Goal: Information Seeking & Learning: Learn about a topic

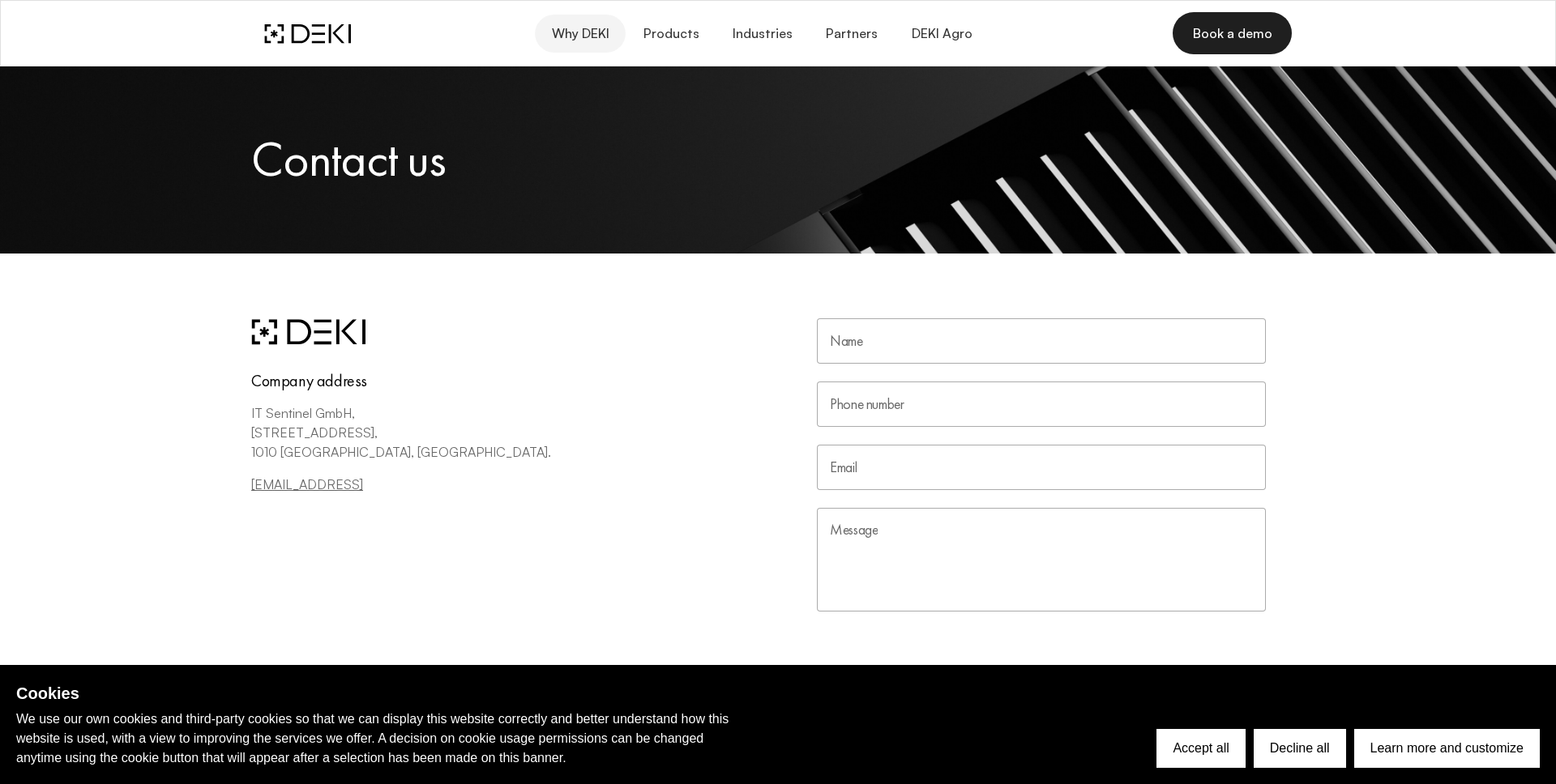
click at [605, 32] on span "Why DEKI" at bounding box center [580, 34] width 58 height 16
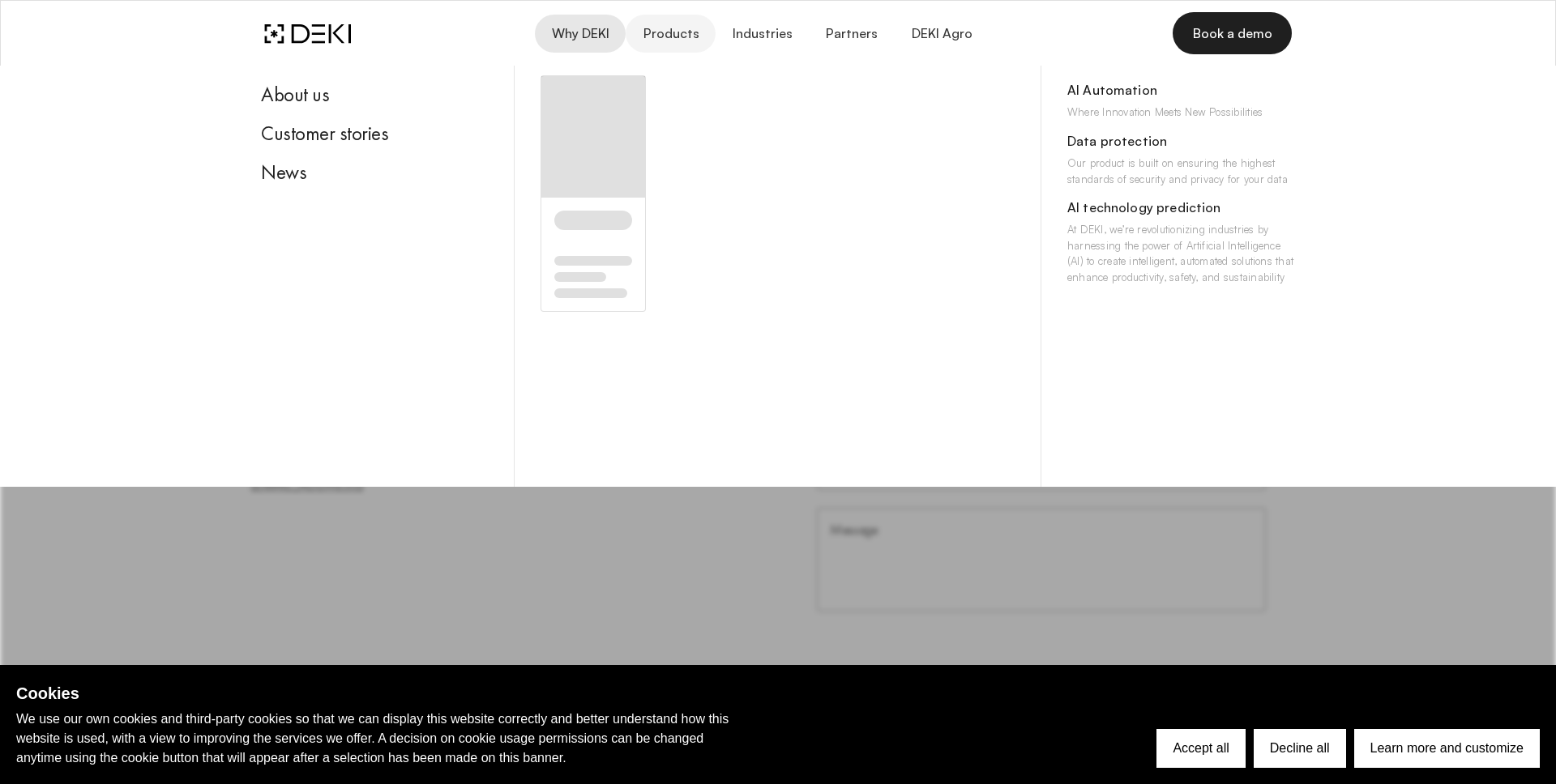
click at [664, 35] on span "Products" at bounding box center [670, 34] width 57 height 16
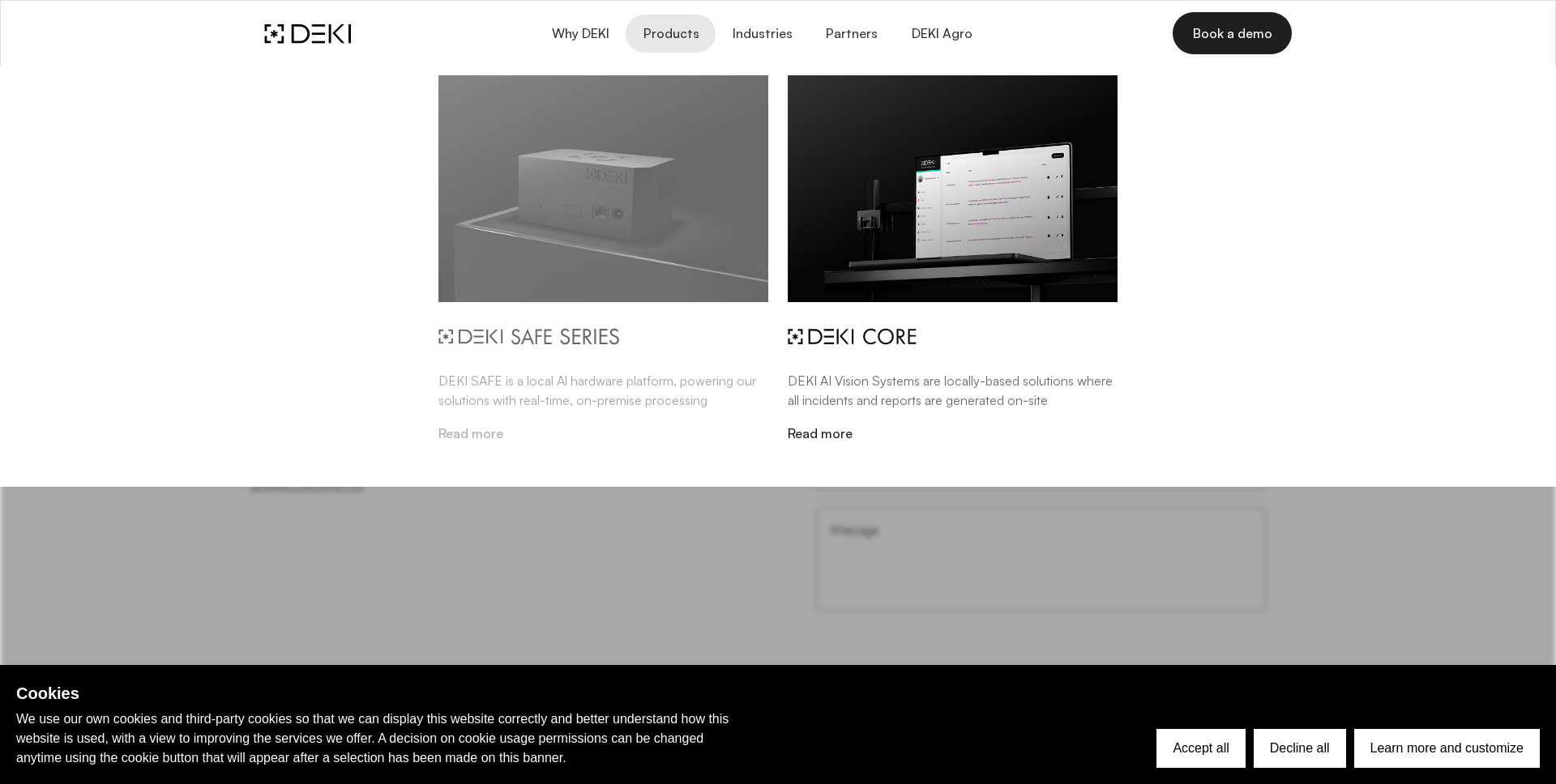
click at [600, 262] on img at bounding box center [603, 189] width 330 height 227
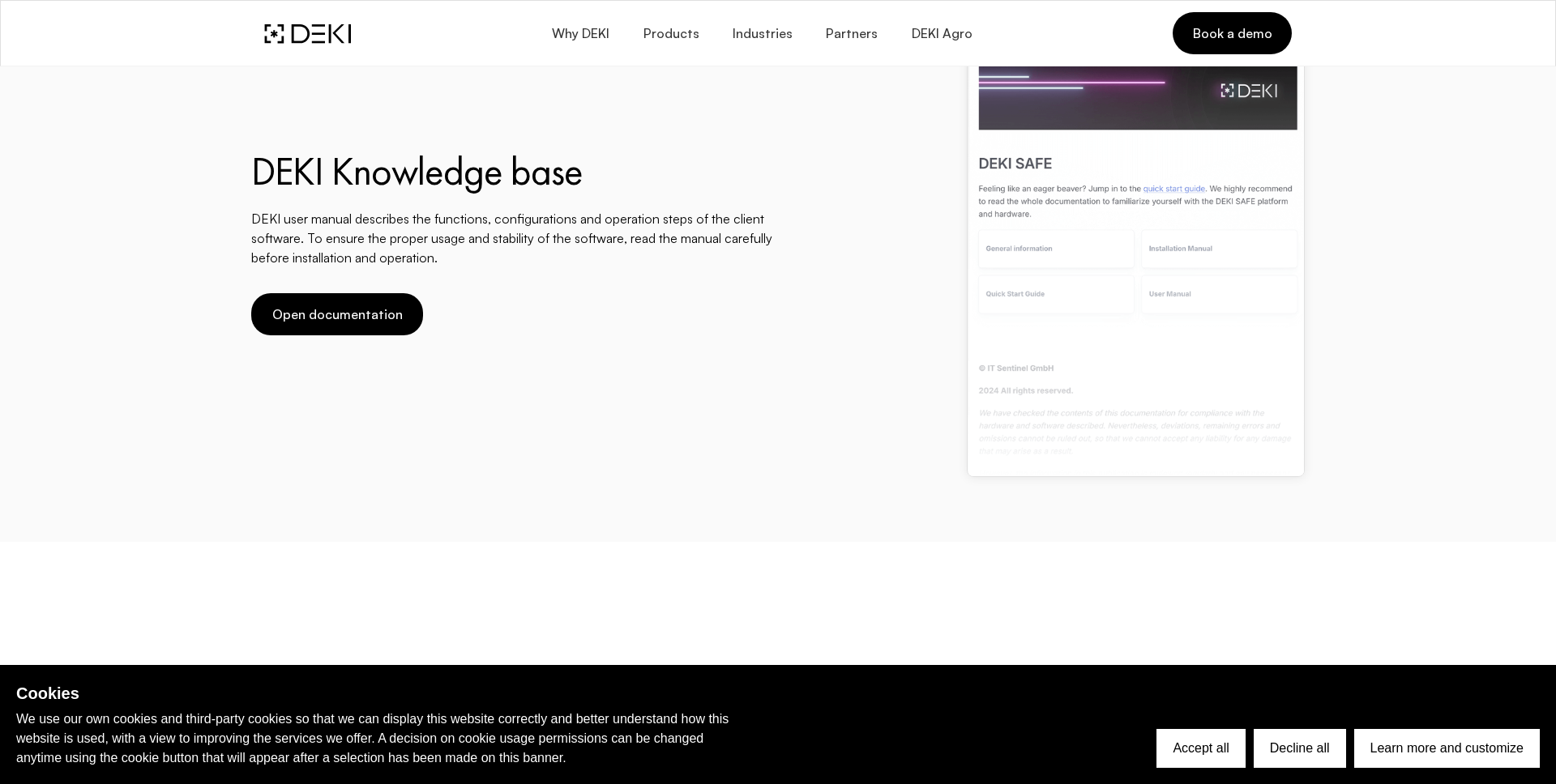
scroll to position [4071, 0]
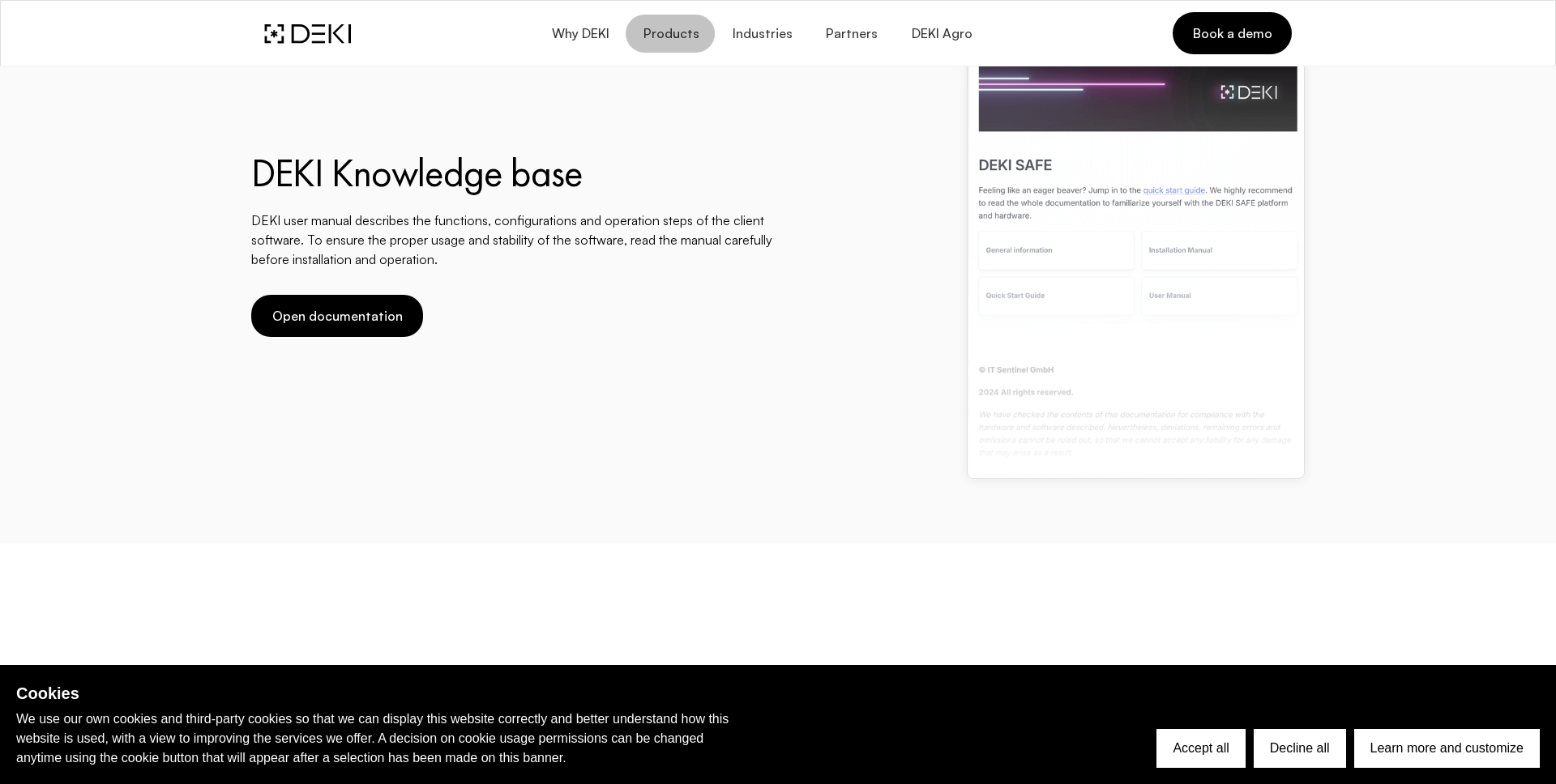
click at [688, 36] on span "Products" at bounding box center [670, 34] width 57 height 16
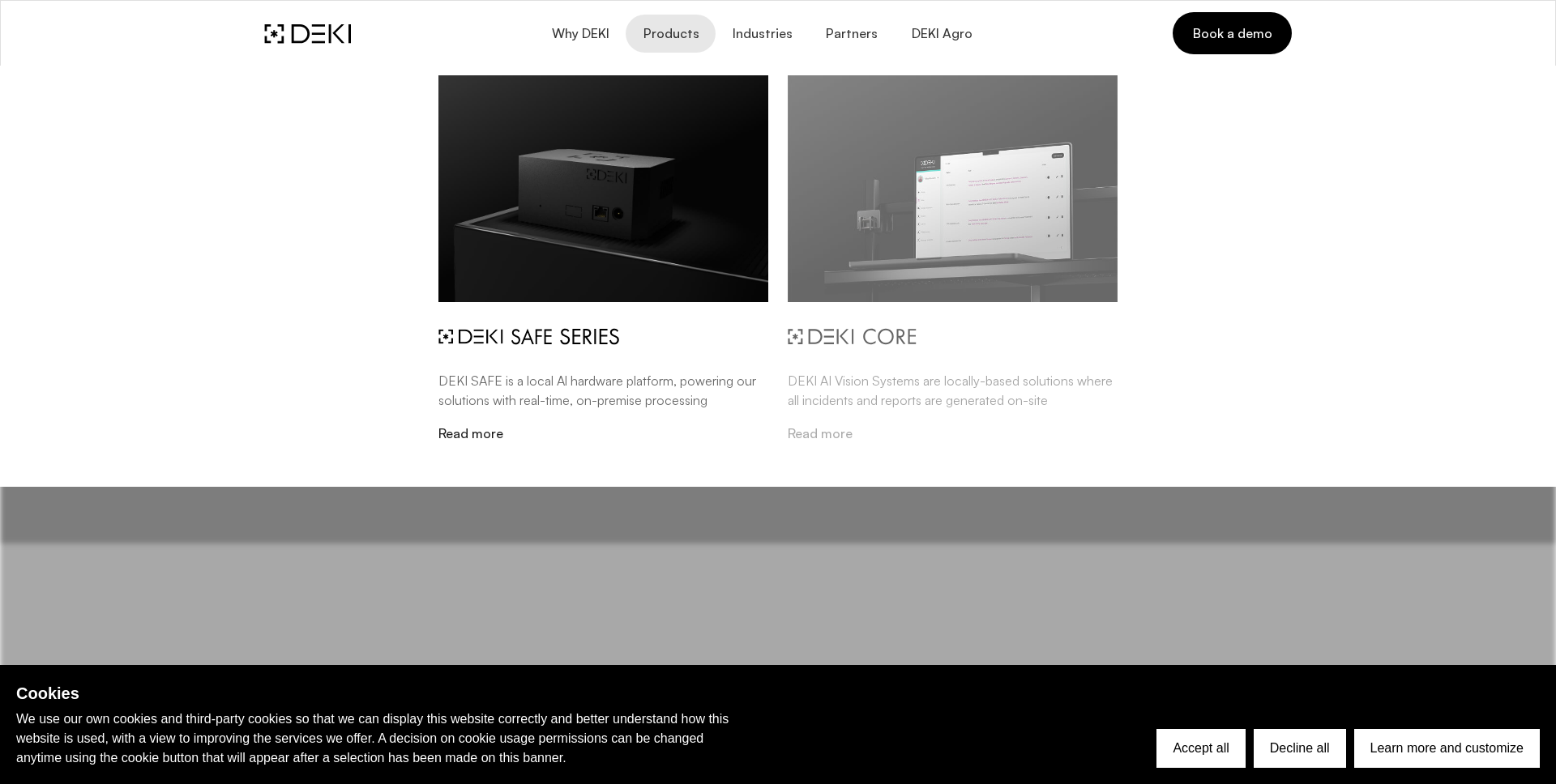
click at [908, 175] on img at bounding box center [953, 189] width 330 height 227
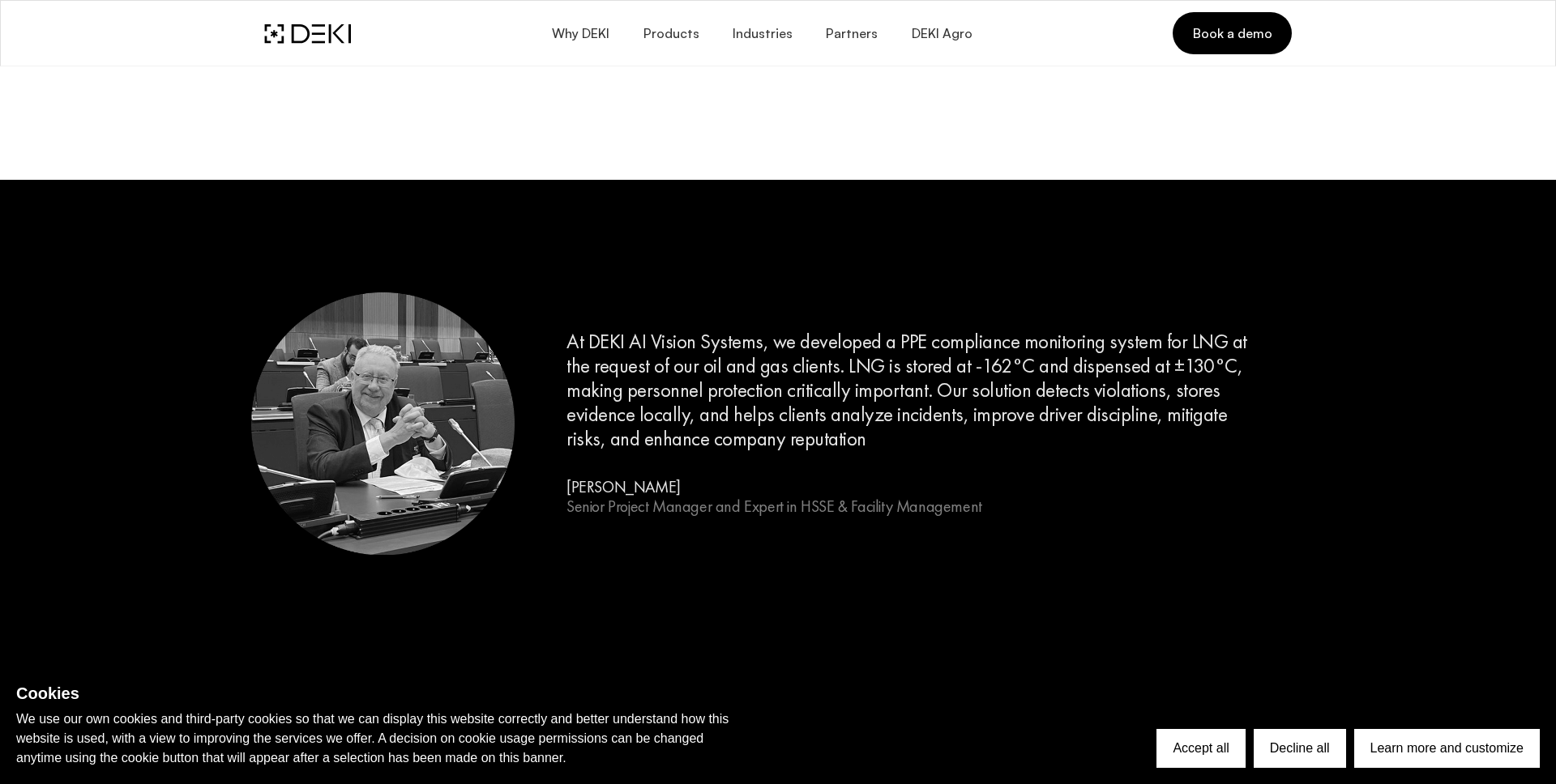
scroll to position [1795, 0]
click at [720, 515] on span "Senior Project Manager and Expert in HSSE & Facility Management" at bounding box center [774, 506] width 416 height 21
click at [727, 361] on h5 "At DEKI AI Vision Systems, we developed a PPE compliance monitoring system for …" at bounding box center [909, 389] width 686 height 121
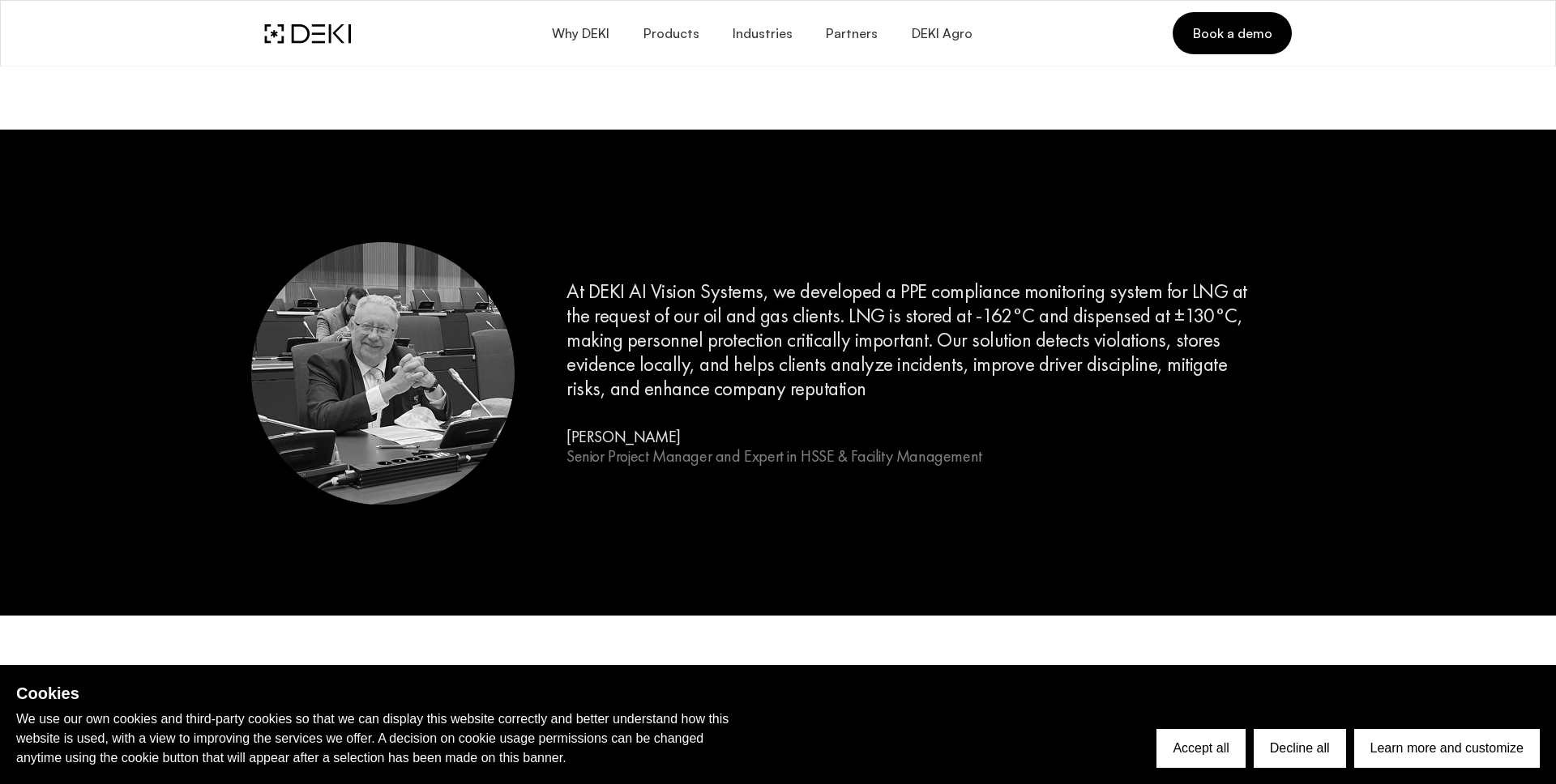
scroll to position [1851, 0]
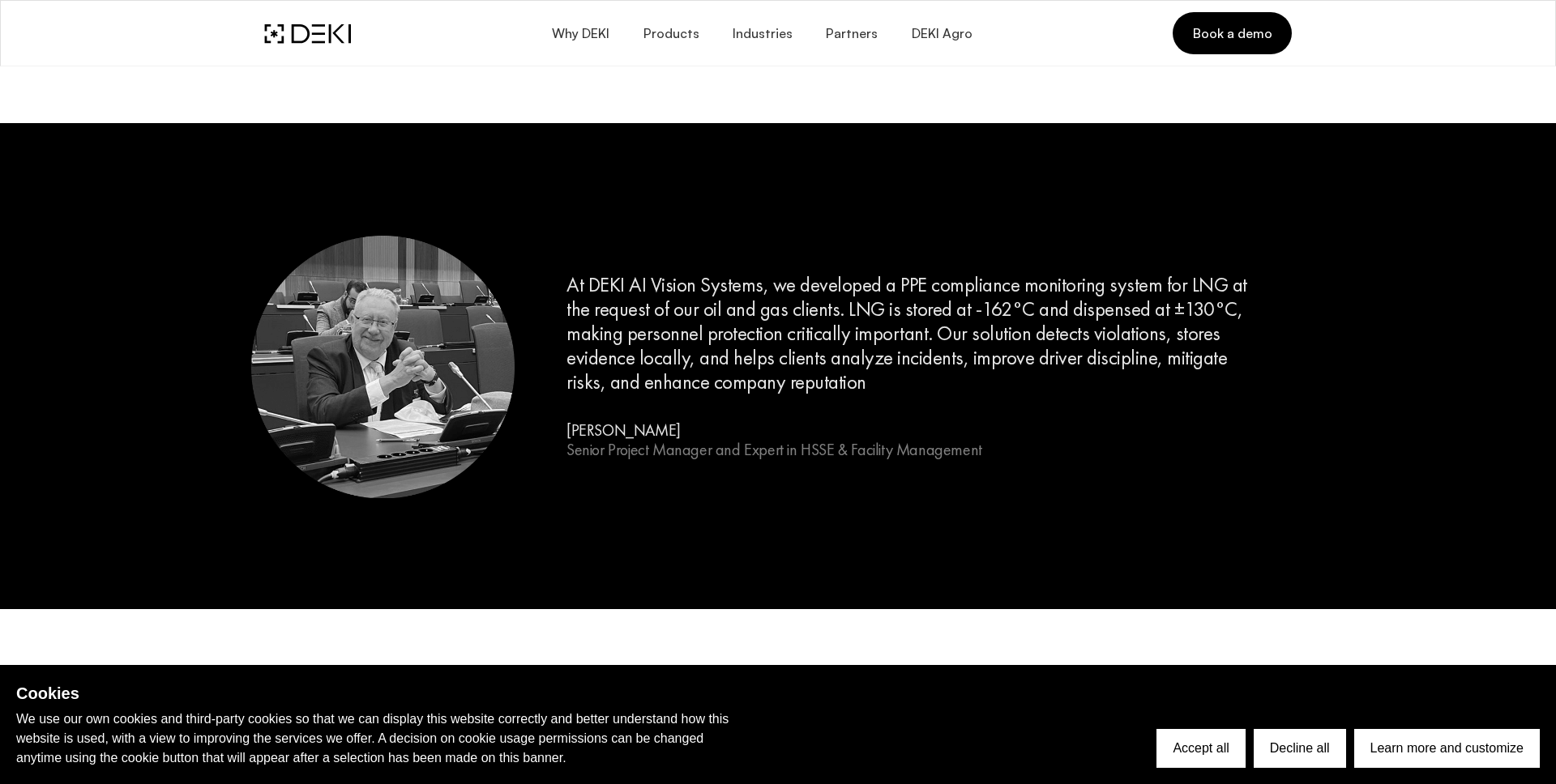
click at [630, 437] on h6 "[PERSON_NAME] Senior Project Manager and Expert in HSSE & Facility Management" at bounding box center [774, 440] width 416 height 39
click at [657, 362] on h5 "At DEKI AI Vision Systems, we developed a PPE compliance monitoring system for …" at bounding box center [909, 333] width 686 height 121
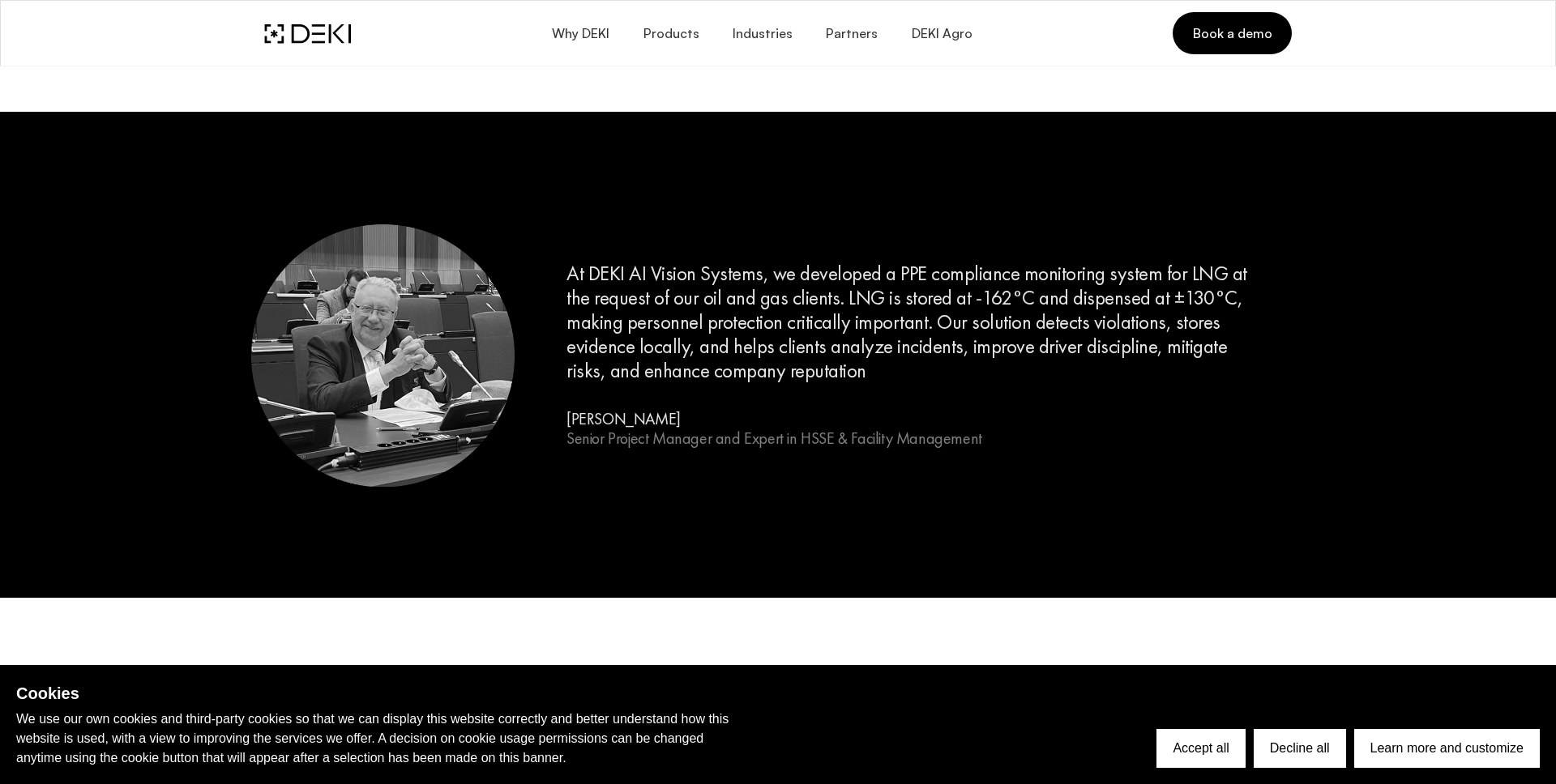
scroll to position [1862, 0]
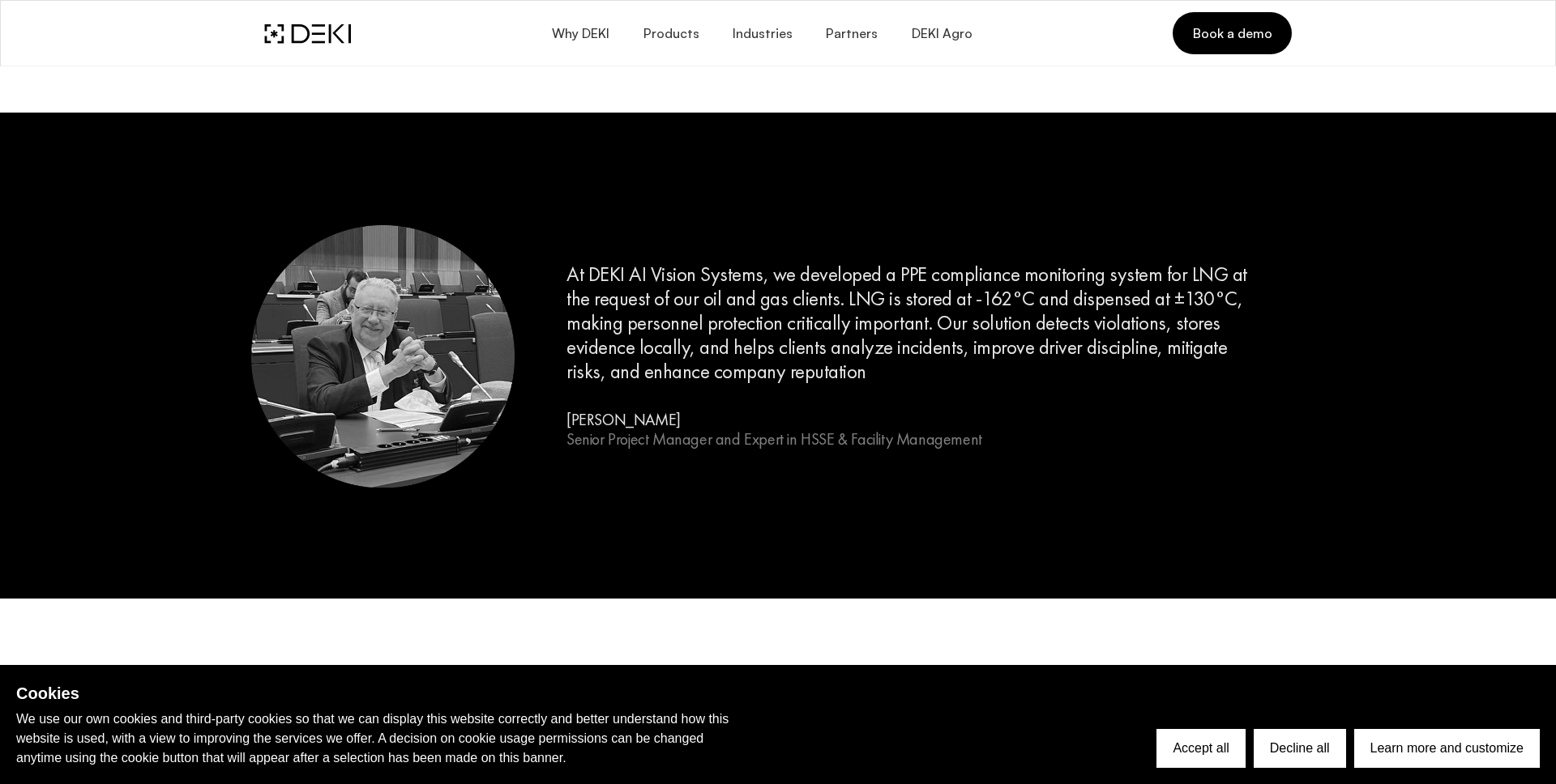
click at [914, 298] on h5 "At DEKI AI Vision Systems, we developed a PPE compliance monitoring system for …" at bounding box center [909, 323] width 686 height 121
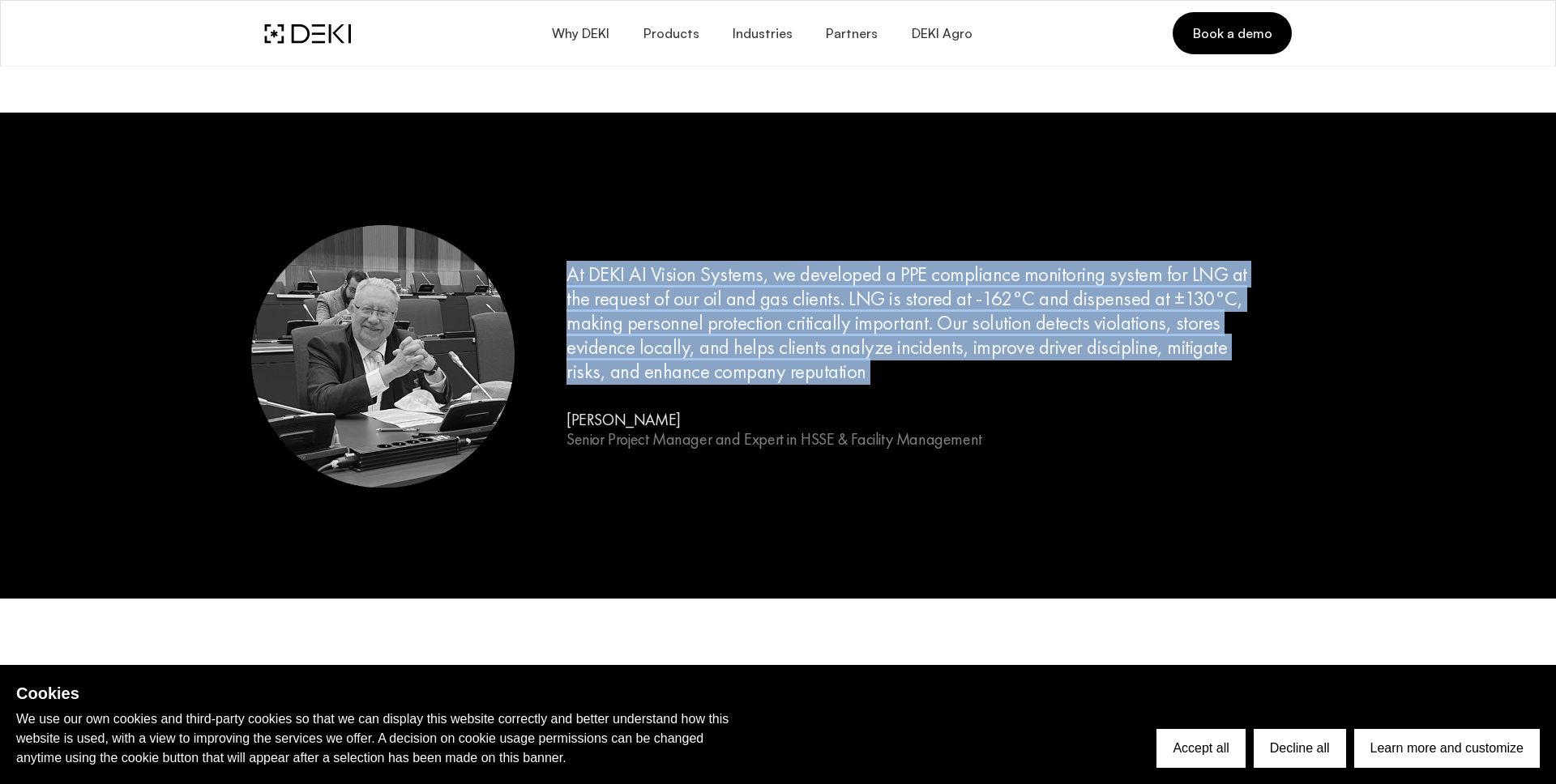
click at [914, 298] on h5 "At DEKI AI Vision Systems, we developed a PPE compliance monitoring system for …" at bounding box center [909, 323] width 686 height 121
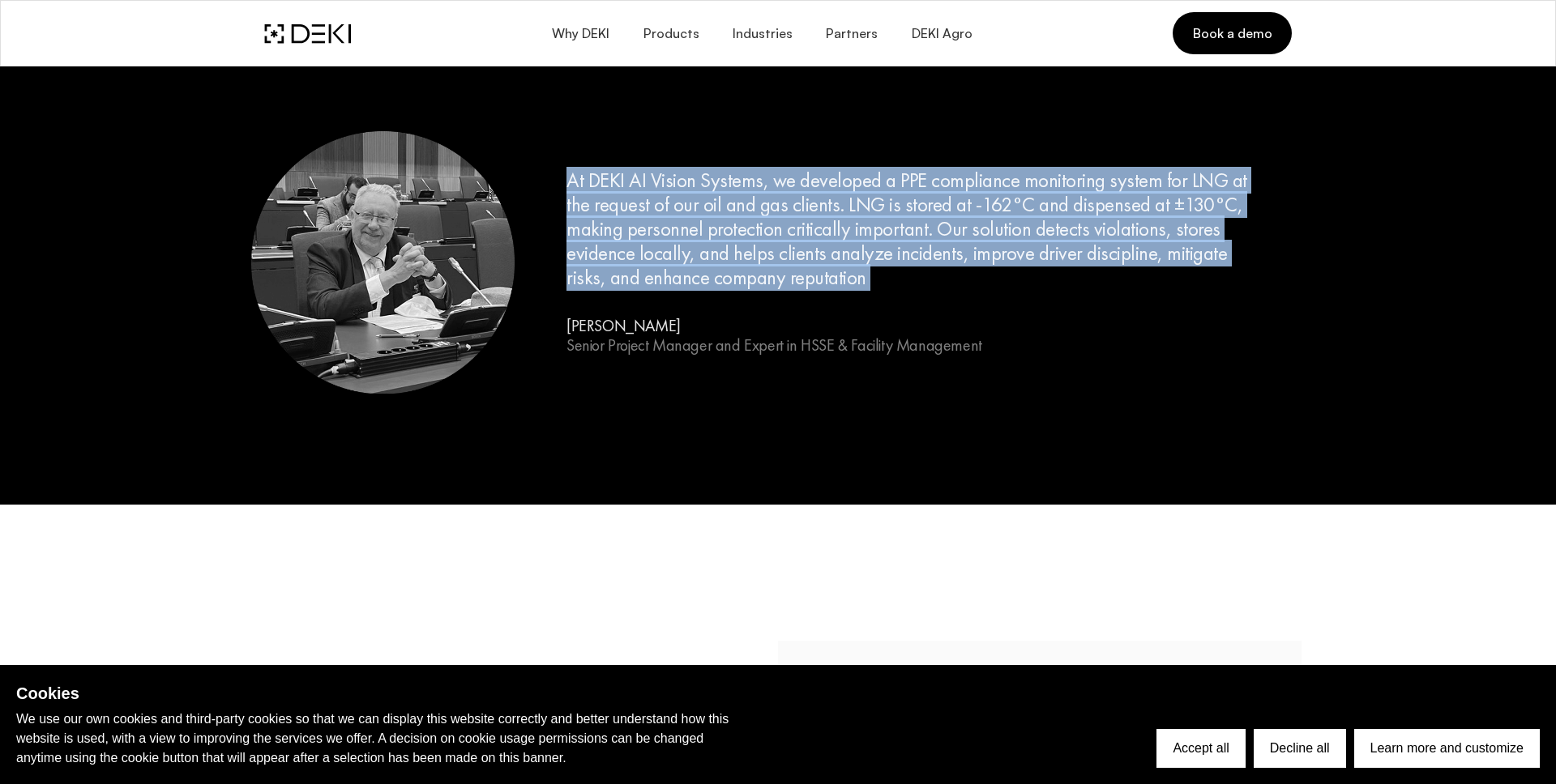
click at [914, 298] on div "At DEKI AI Vision Systems, we developed a PPE compliance monitoring system for …" at bounding box center [909, 262] width 790 height 486
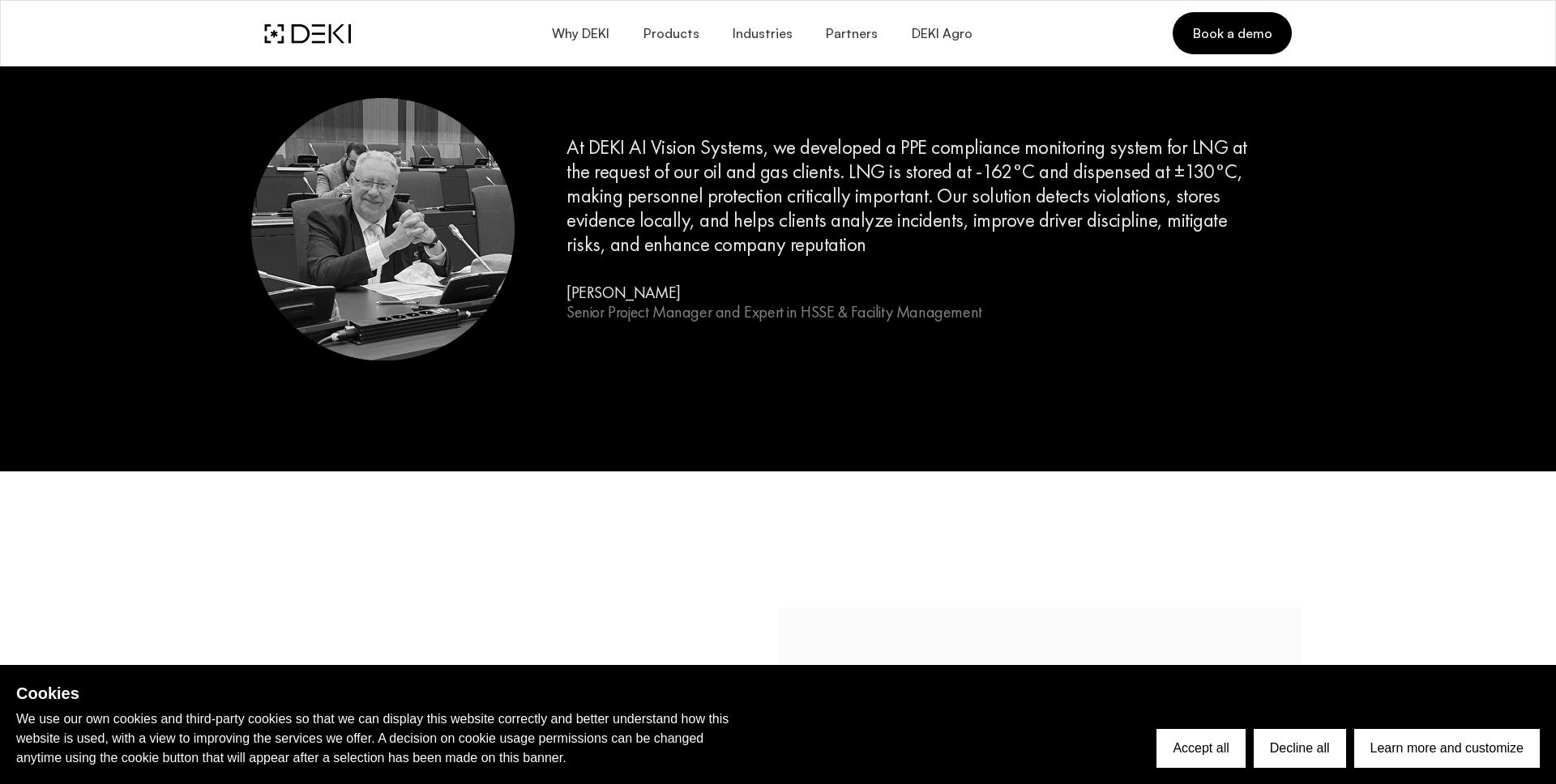
scroll to position [1987, 0]
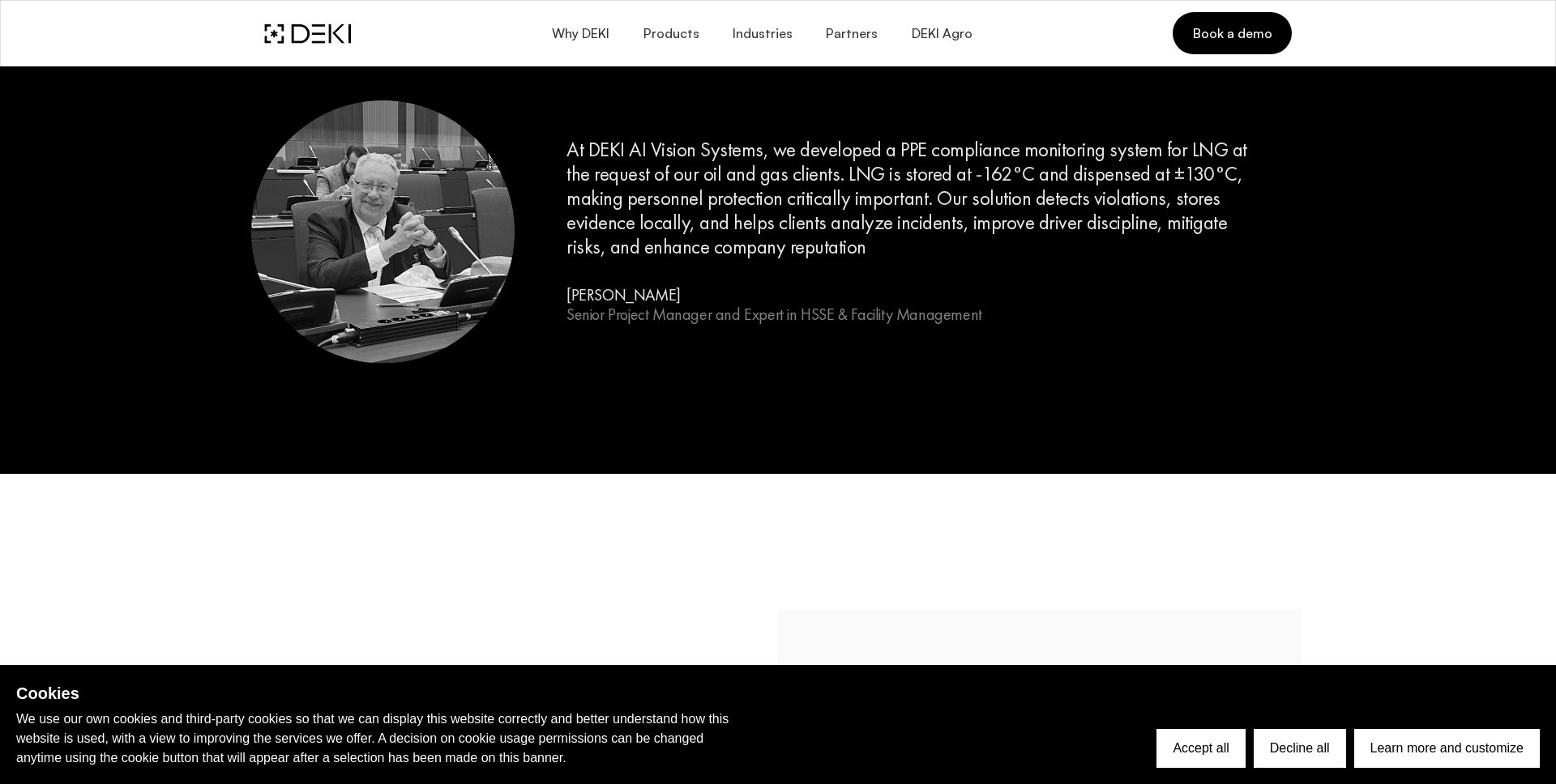
click at [914, 261] on div "At DEKI AI Vision Systems, we developed a PPE compliance monitoring system for …" at bounding box center [909, 231] width 790 height 486
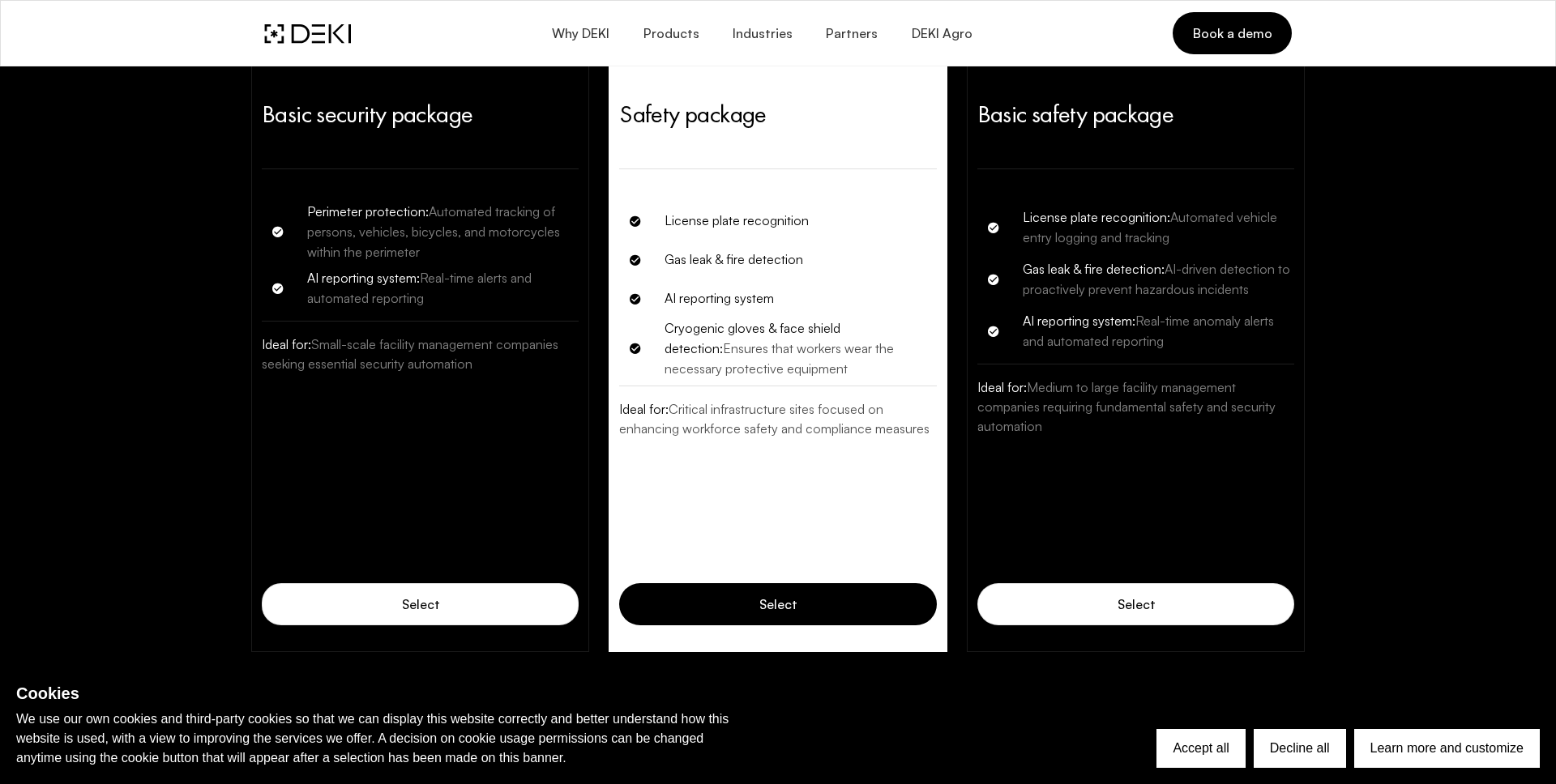
scroll to position [4675, 0]
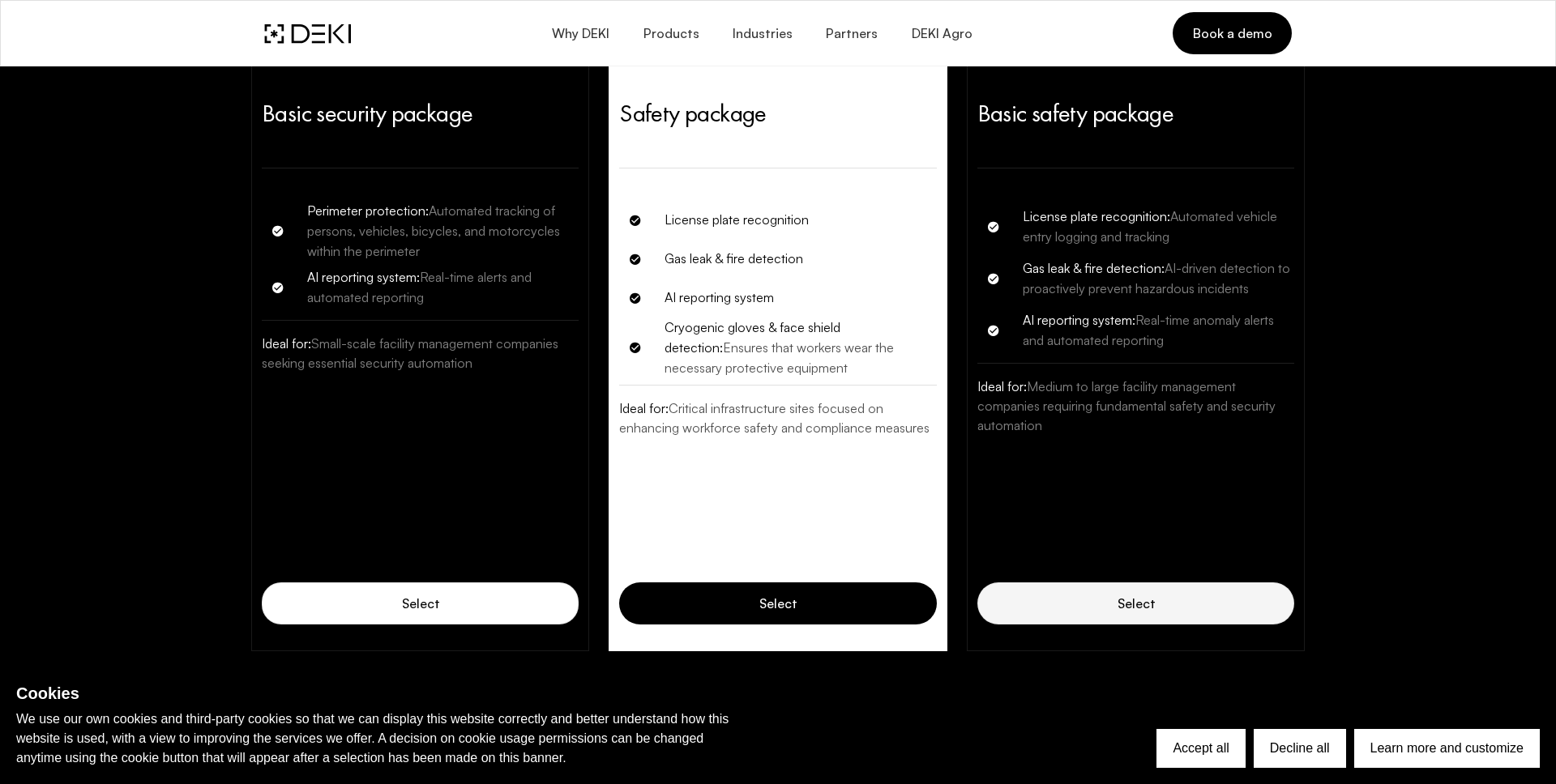
click at [1084, 600] on link "Select" at bounding box center [1135, 603] width 317 height 42
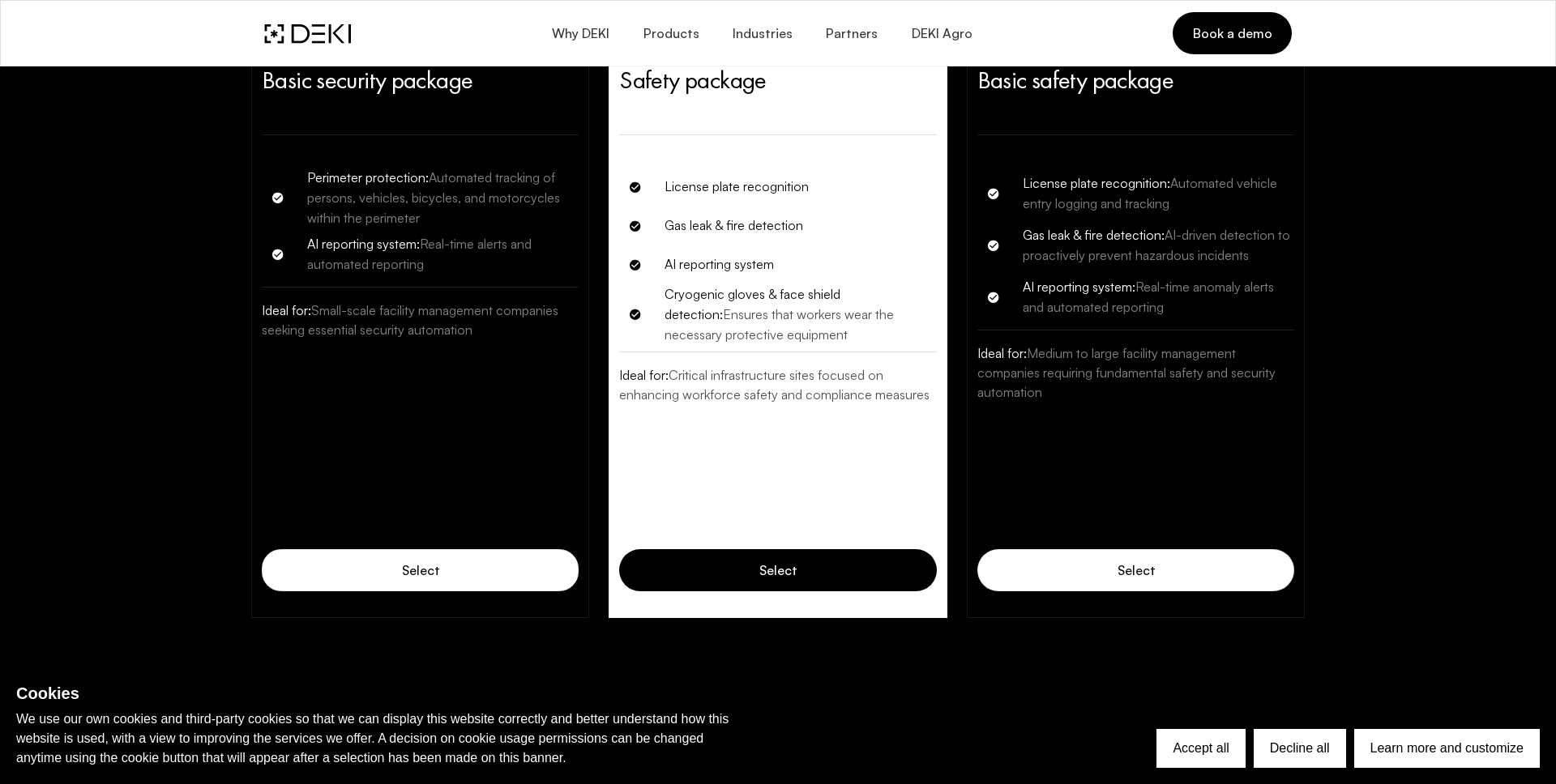
scroll to position [4709, 0]
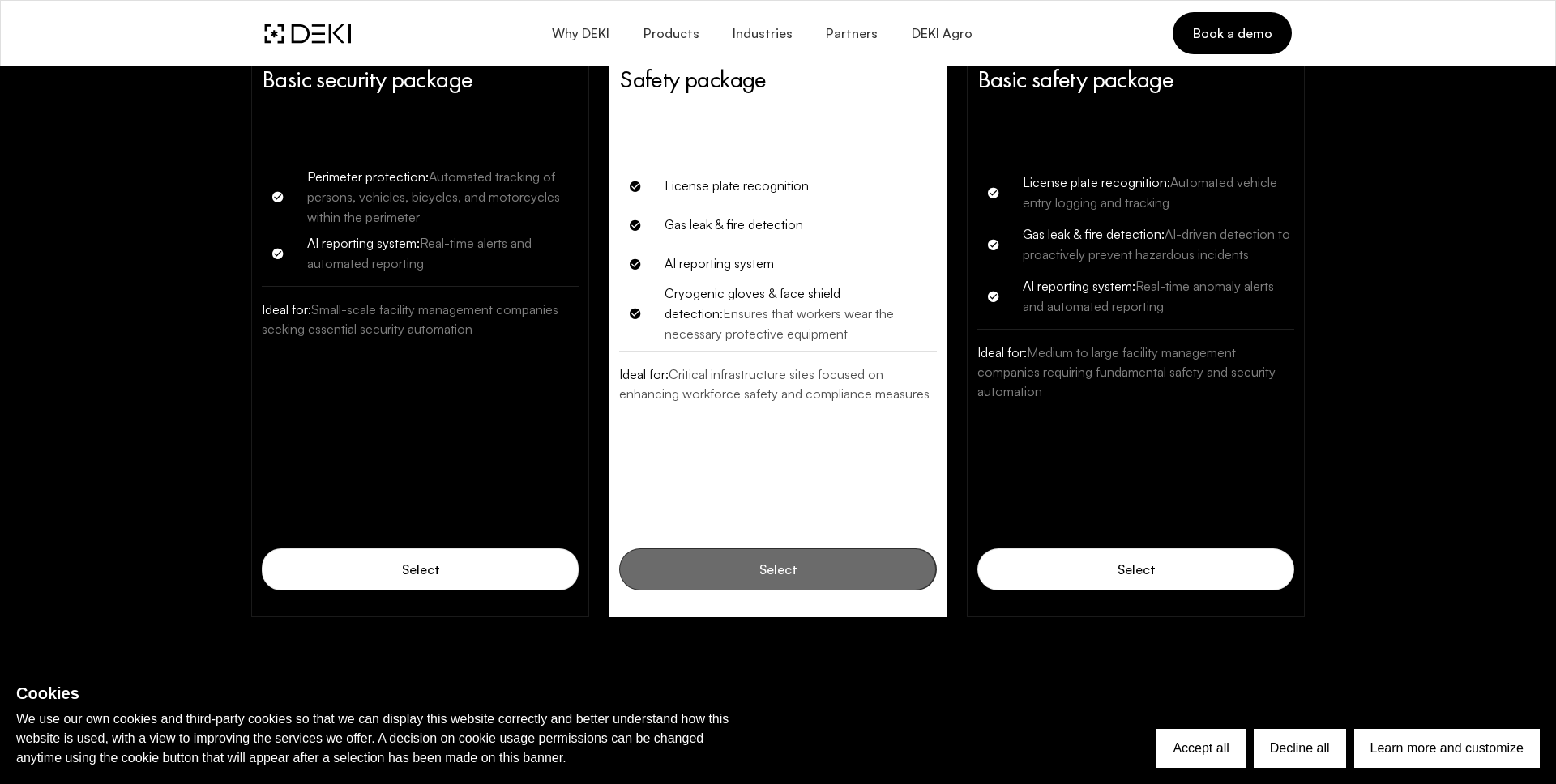
click at [837, 571] on link "Select" at bounding box center [778, 569] width 317 height 42
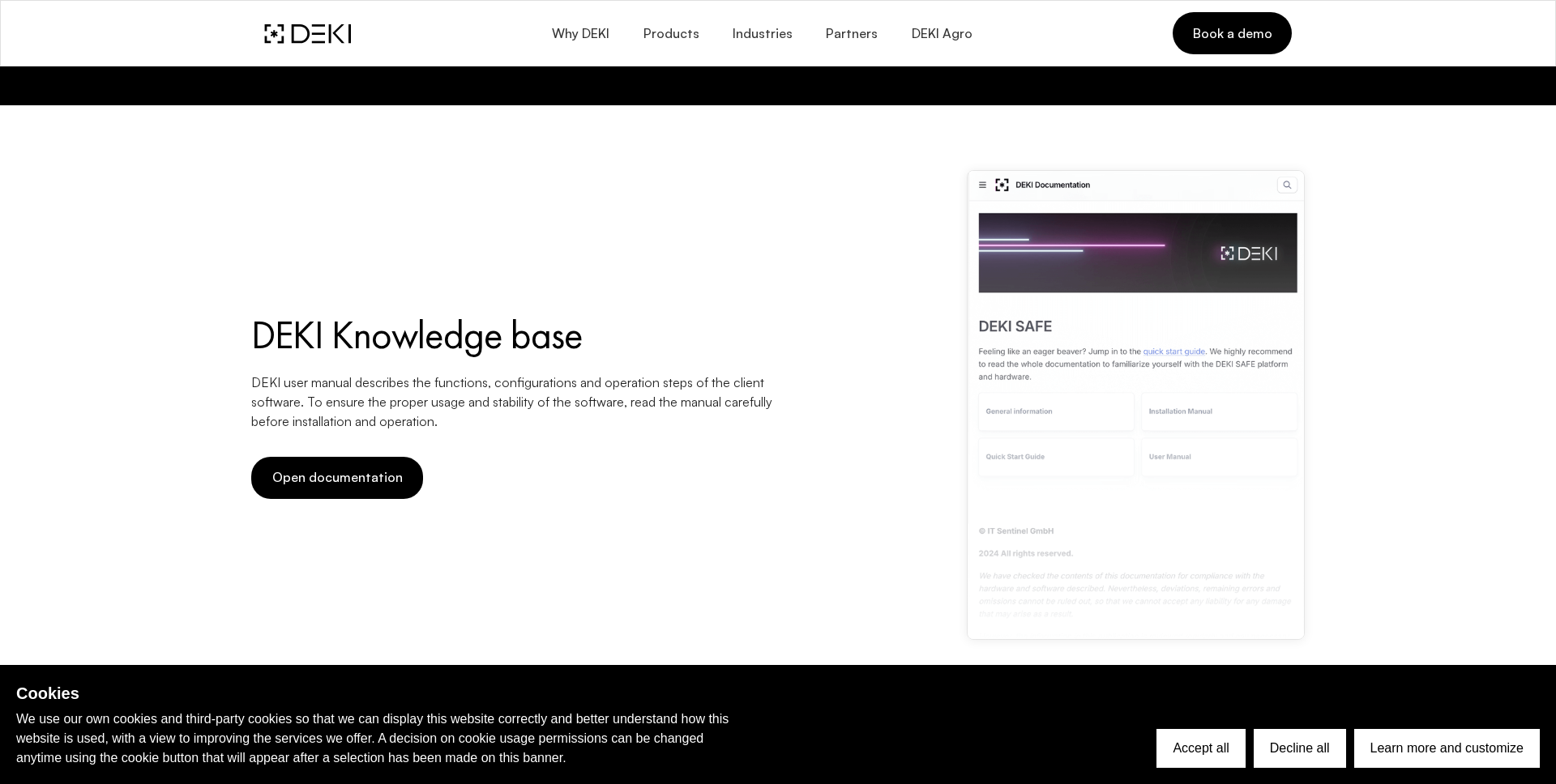
scroll to position [5374, 0]
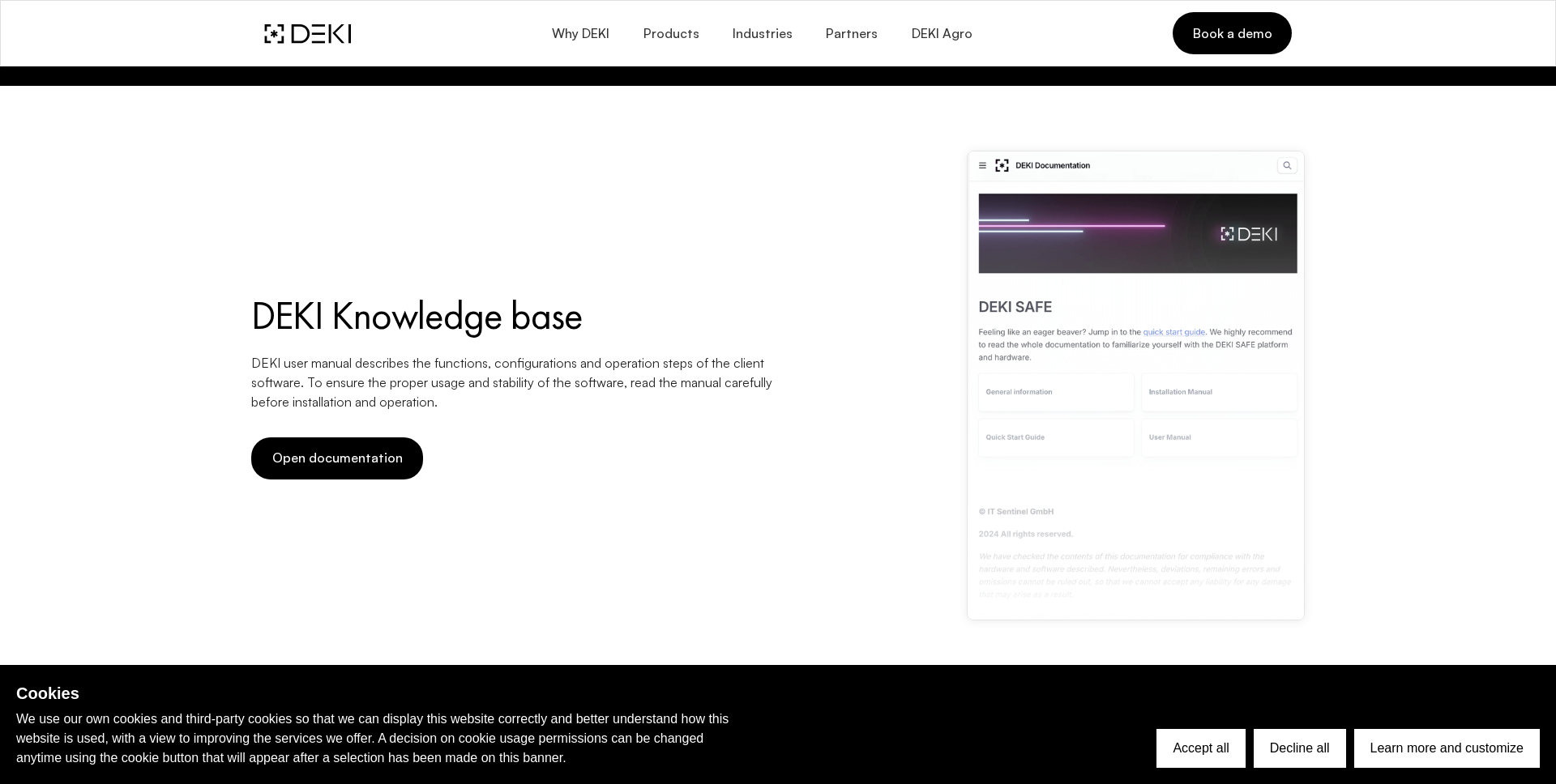
click at [327, 432] on div "DEKI Knowledge base DEKI user manual describes the functions, configurations an…" at bounding box center [514, 385] width 526 height 470
click at [327, 453] on span "Open documentation" at bounding box center [336, 458] width 131 height 16
